Goal: Find specific page/section: Find specific page/section

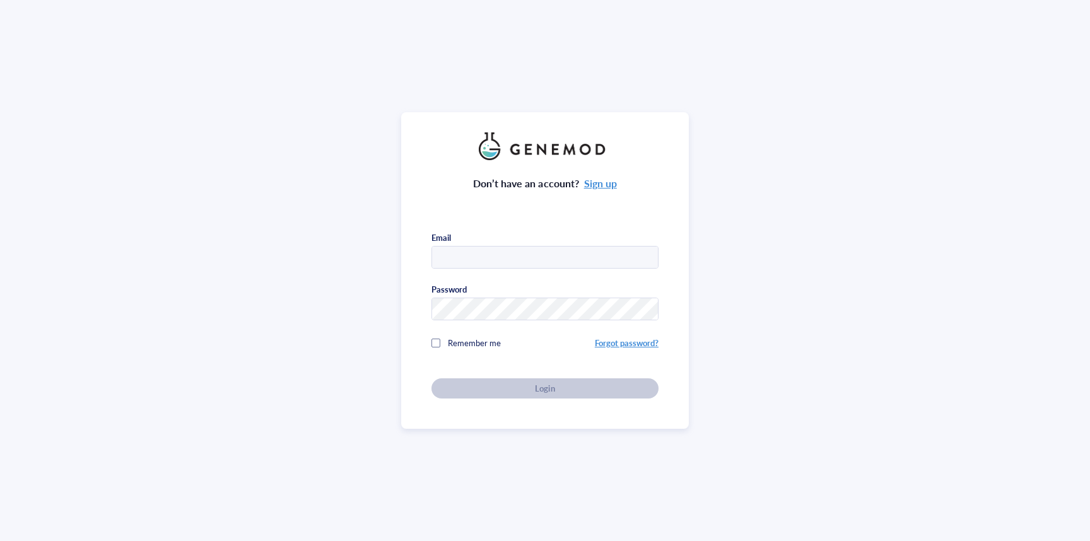
type input "[PERSON_NAME][EMAIL_ADDRESS][PERSON_NAME][DOMAIN_NAME]"
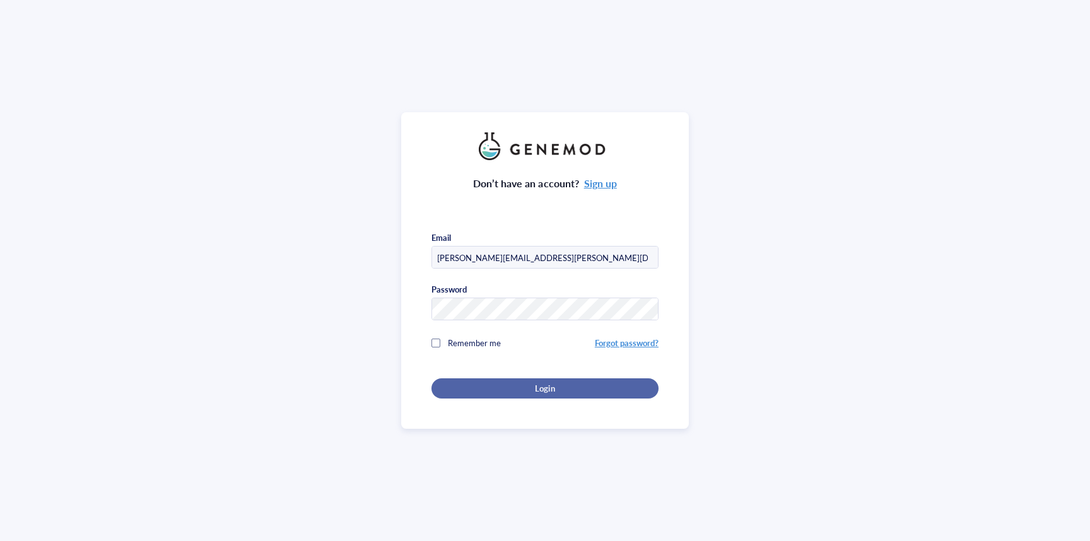
click at [556, 386] on div "Login" at bounding box center [545, 388] width 187 height 11
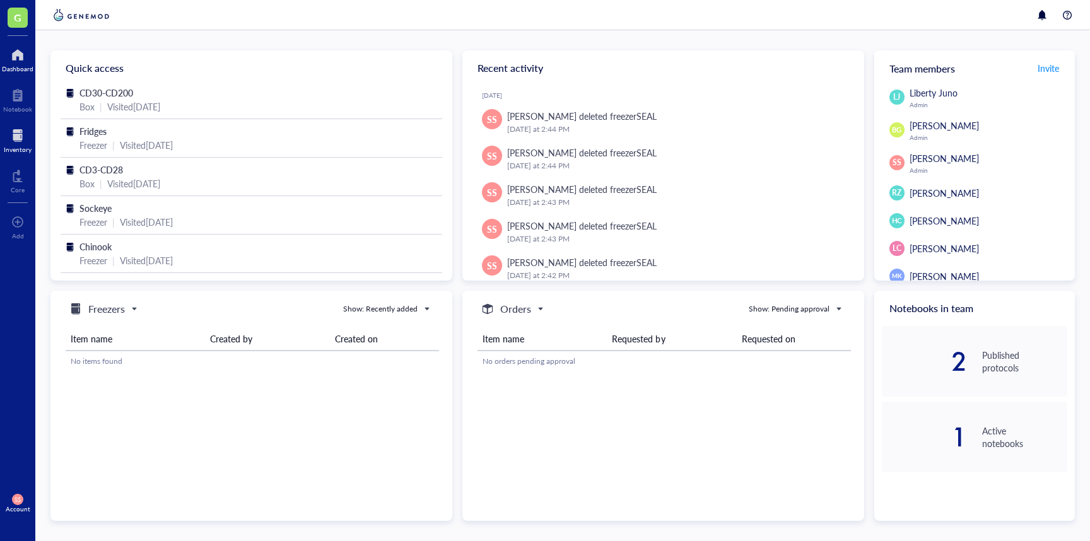
click at [26, 141] on div at bounding box center [18, 136] width 28 height 20
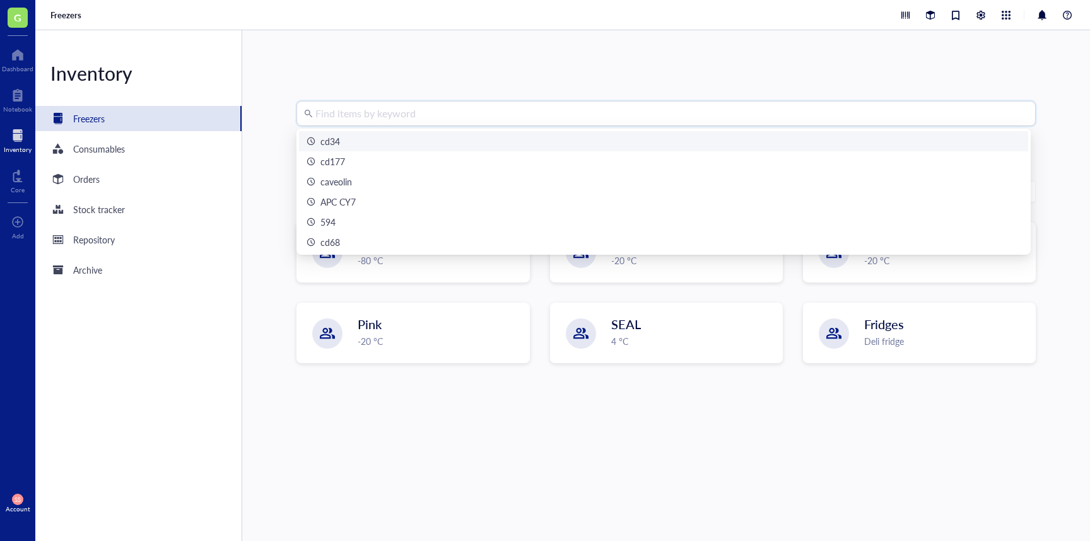
click at [365, 122] on input "search" at bounding box center [671, 114] width 713 height 24
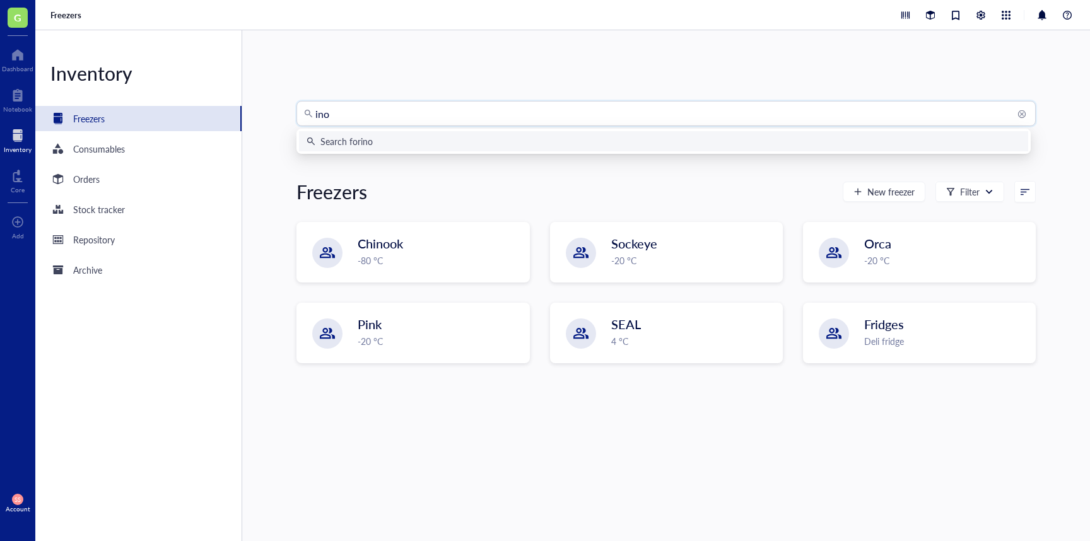
type input "inos"
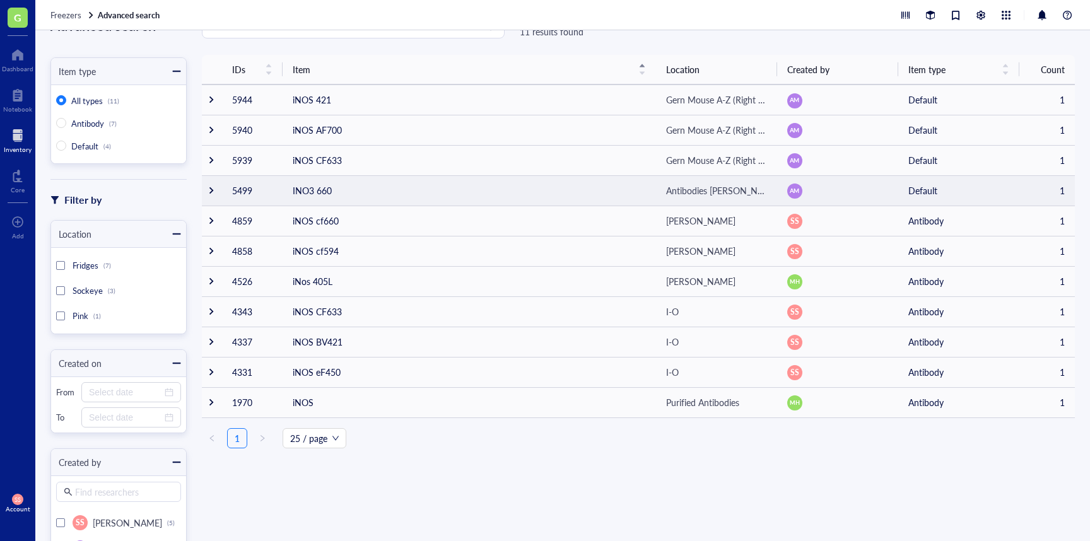
scroll to position [49, 0]
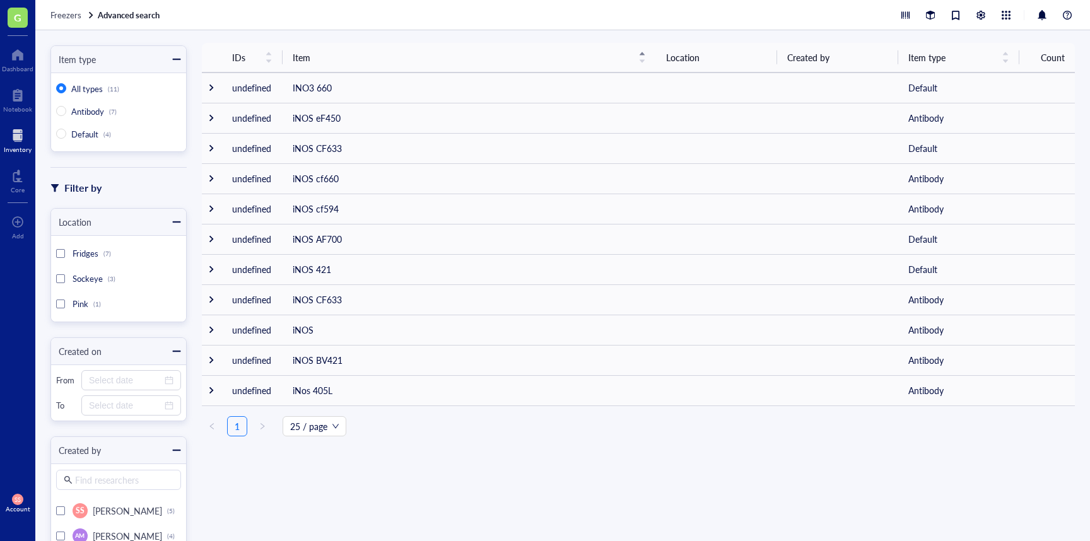
click at [16, 146] on div "Inventory" at bounding box center [18, 150] width 28 height 8
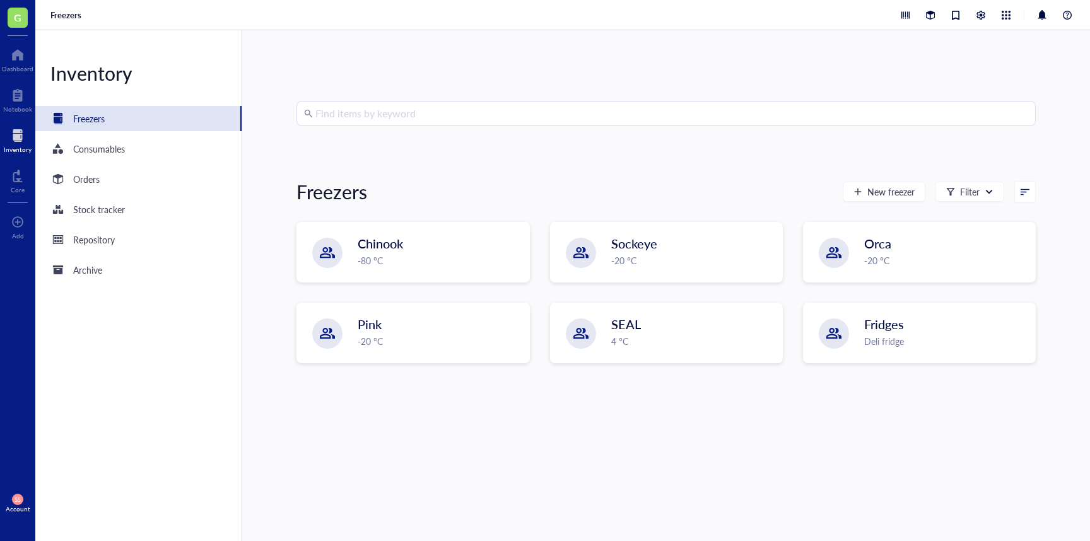
click at [389, 115] on input "search" at bounding box center [671, 114] width 713 height 24
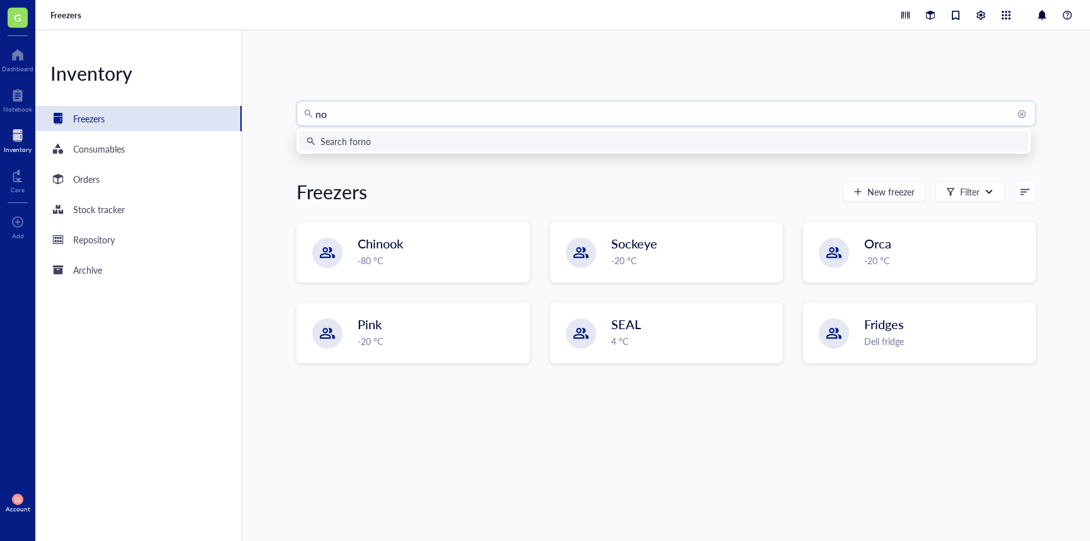
type input "nos"
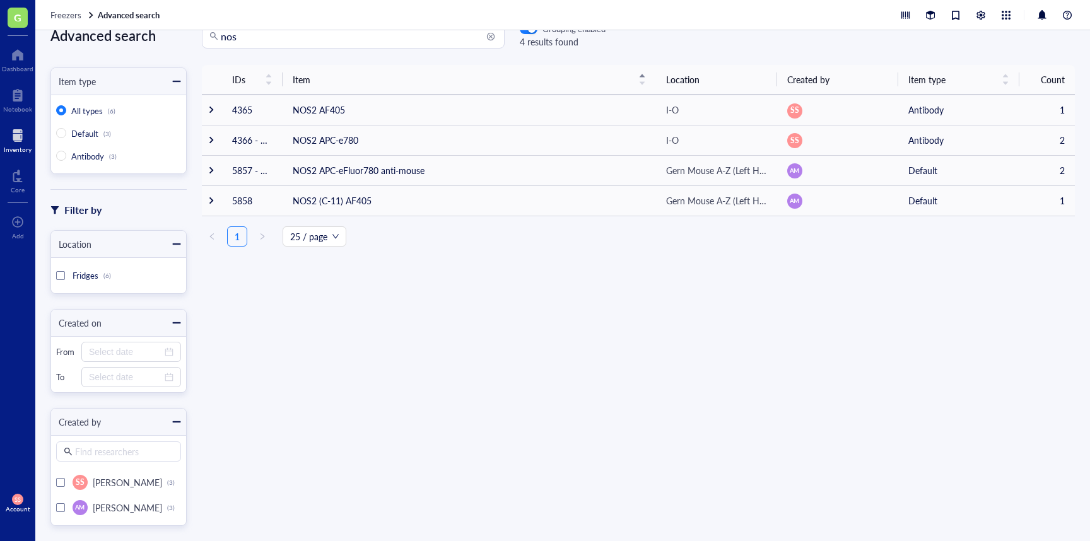
scroll to position [47, 0]
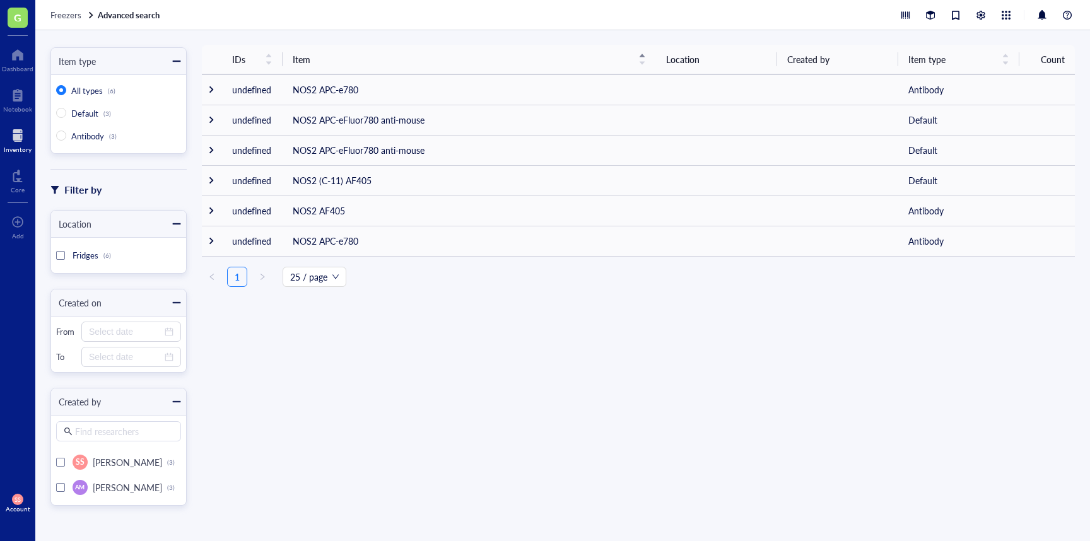
click at [18, 144] on div at bounding box center [18, 136] width 28 height 20
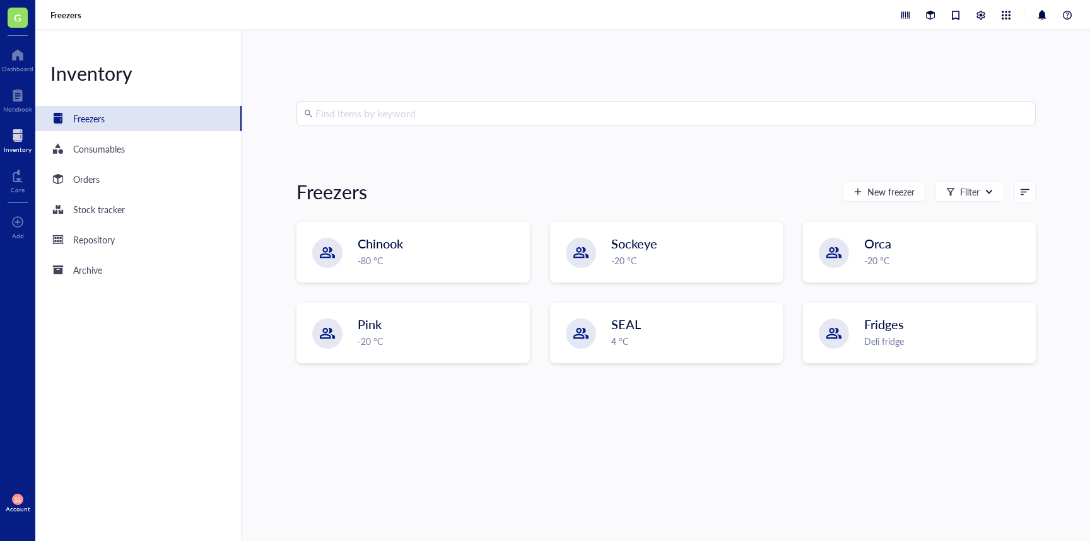
click at [393, 109] on input "search" at bounding box center [671, 114] width 713 height 24
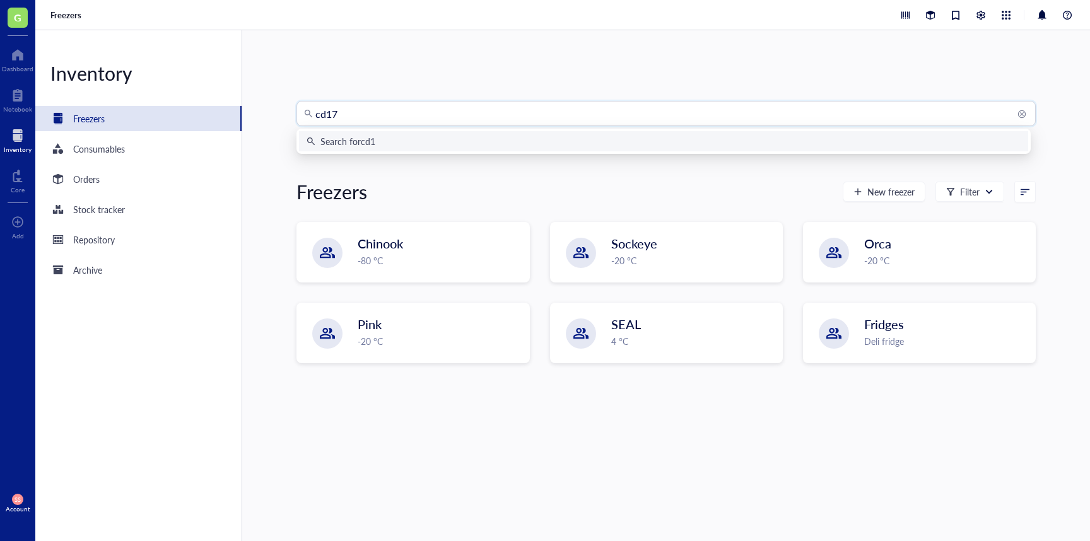
type input "cd177"
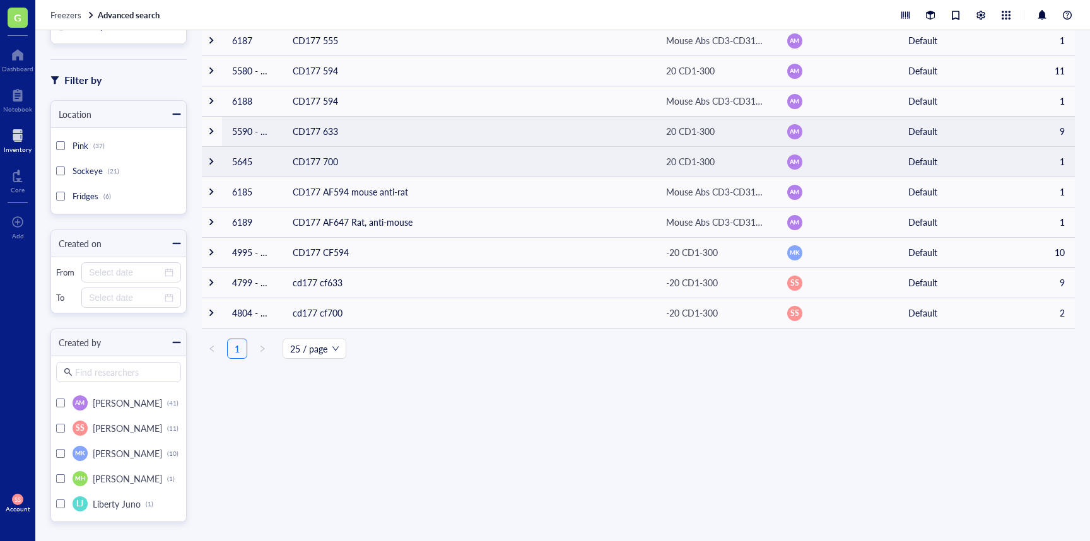
scroll to position [173, 0]
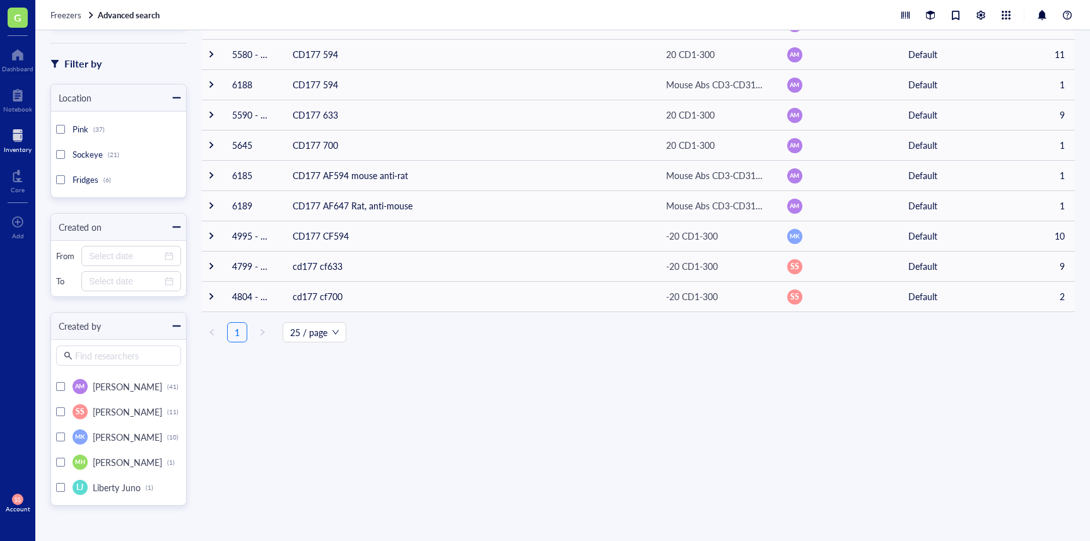
click at [21, 137] on div at bounding box center [18, 136] width 28 height 20
